Goal: Transaction & Acquisition: Purchase product/service

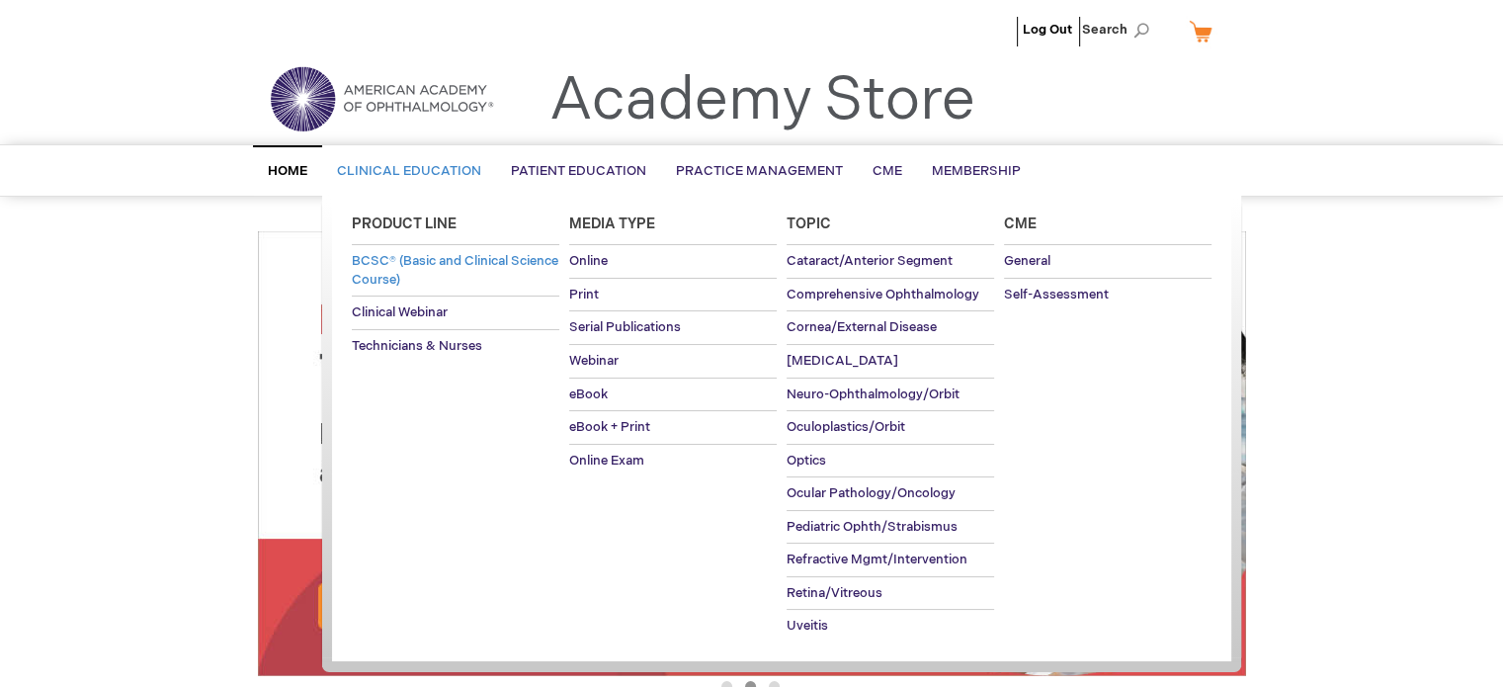
click at [450, 269] on link "BCSC® (Basic and Clinical Science Course)" at bounding box center [456, 270] width 208 height 50
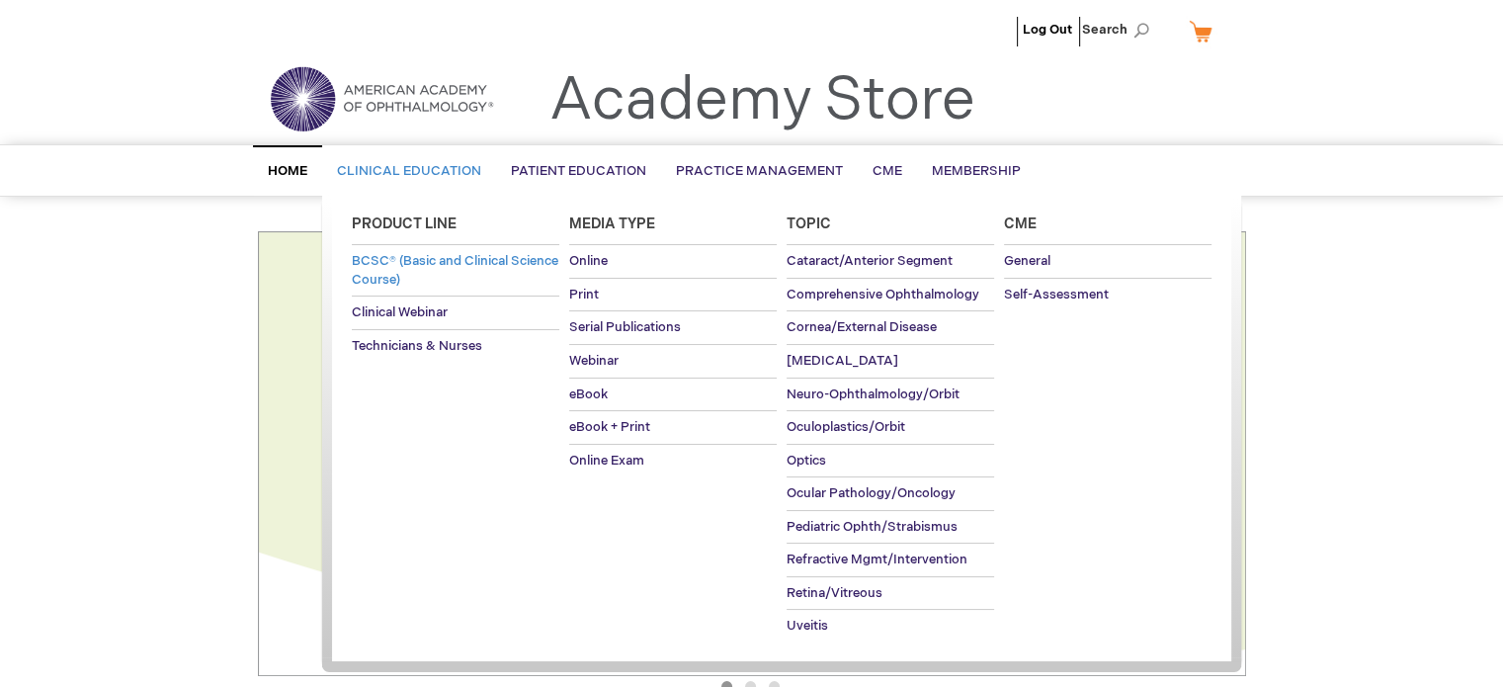
click at [397, 275] on span "BCSC® (Basic and Clinical Science Course)" at bounding box center [455, 270] width 207 height 35
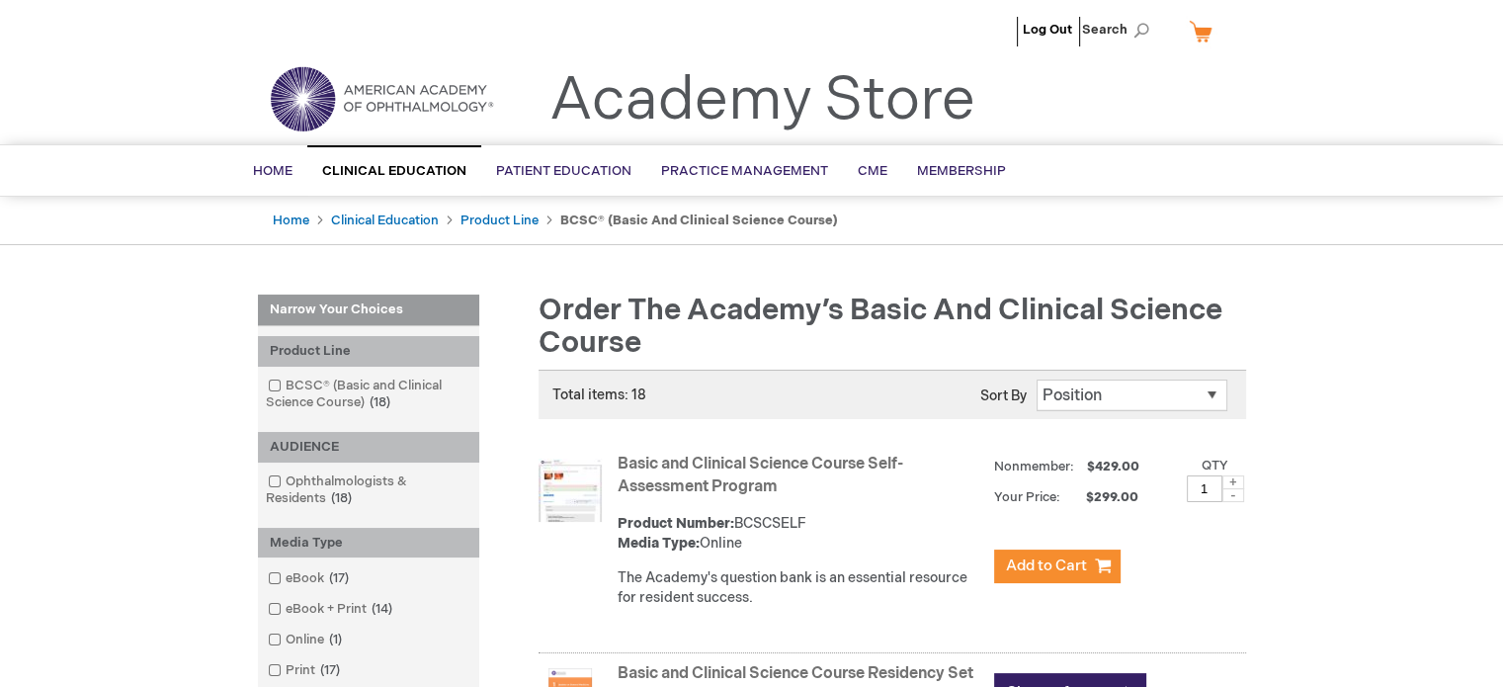
click at [710, 461] on link "Basic and Clinical Science Course Self-Assessment Program" at bounding box center [761, 476] width 286 height 42
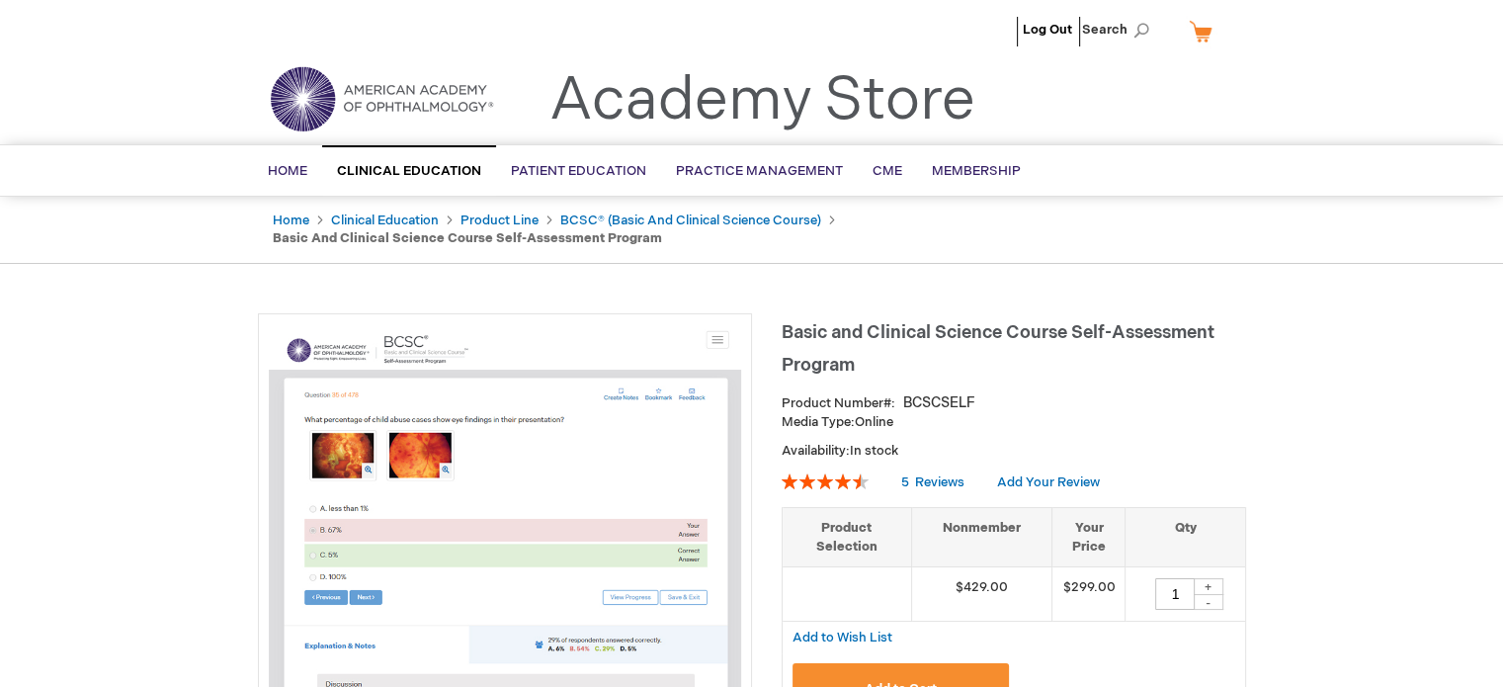
click at [409, 109] on img at bounding box center [381, 98] width 237 height 71
